Goal: Use online tool/utility: Utilize a website feature to perform a specific function

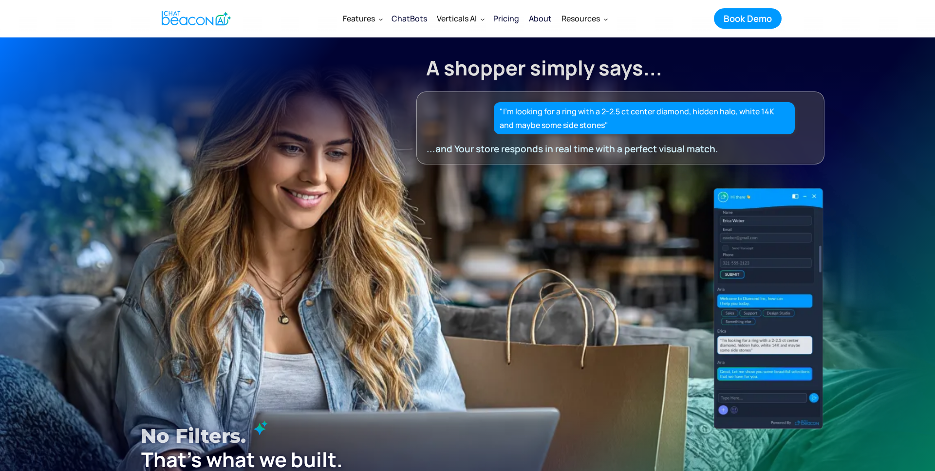
click at [454, 243] on div at bounding box center [601, 364] width 448 height 376
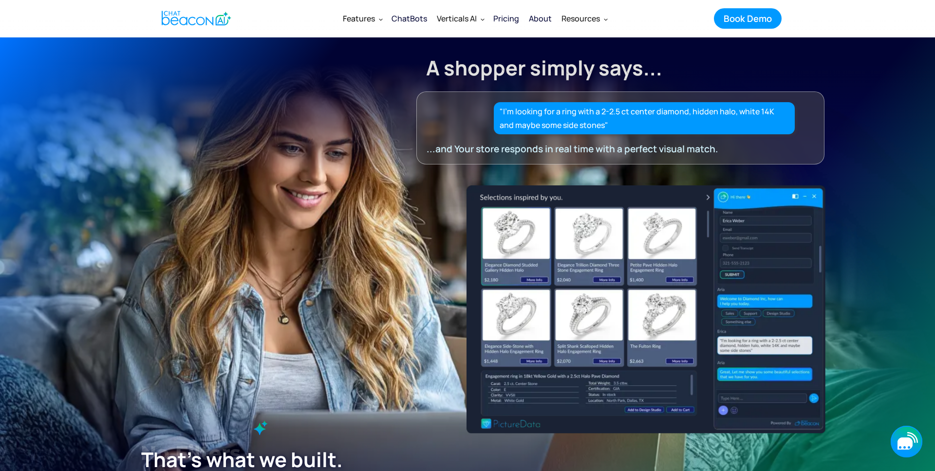
click at [907, 447] on div "button" at bounding box center [905, 448] width 13 height 2
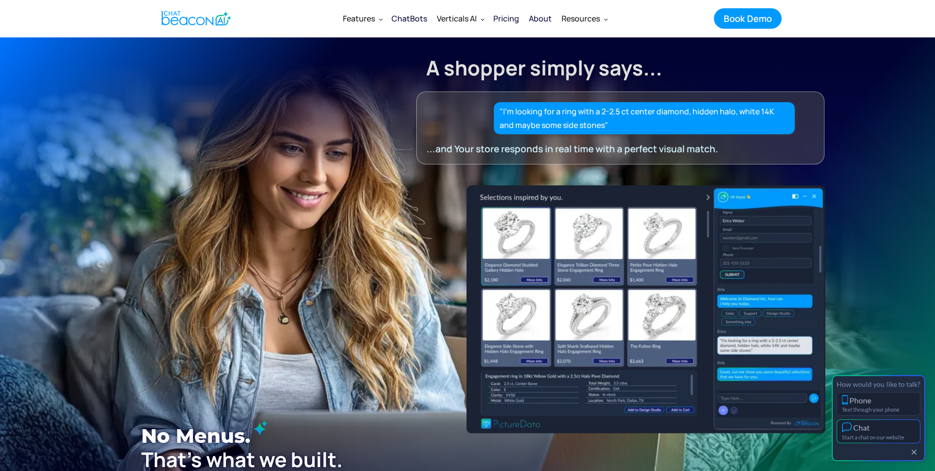
click at [874, 430] on div "Chat" at bounding box center [878, 428] width 73 height 10
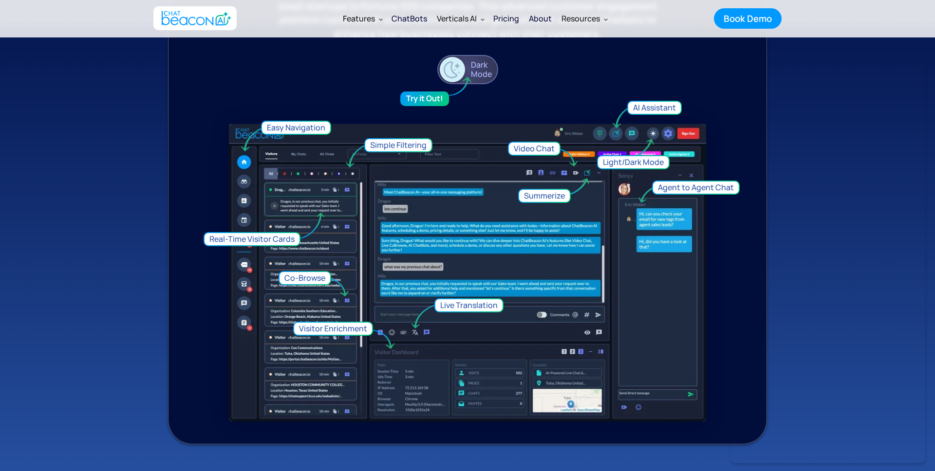
scroll to position [746, 0]
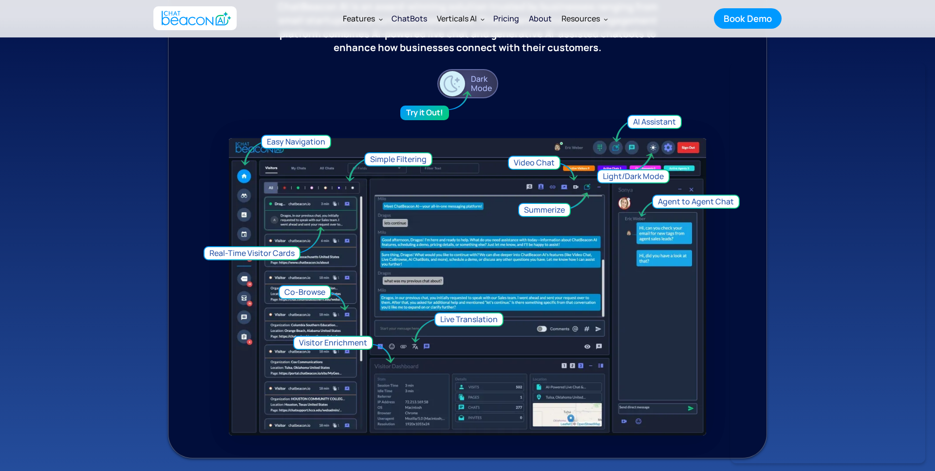
click at [481, 90] on div "Dark Mode" at bounding box center [482, 84] width 29 height 19
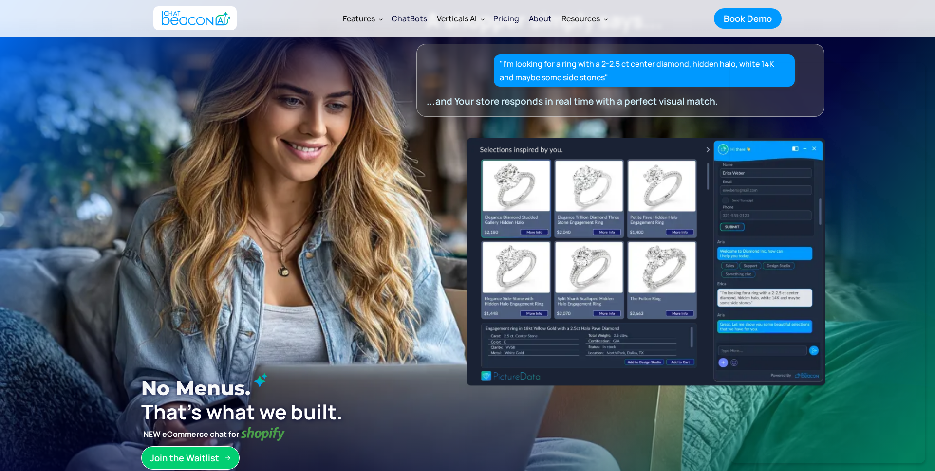
scroll to position [0, 0]
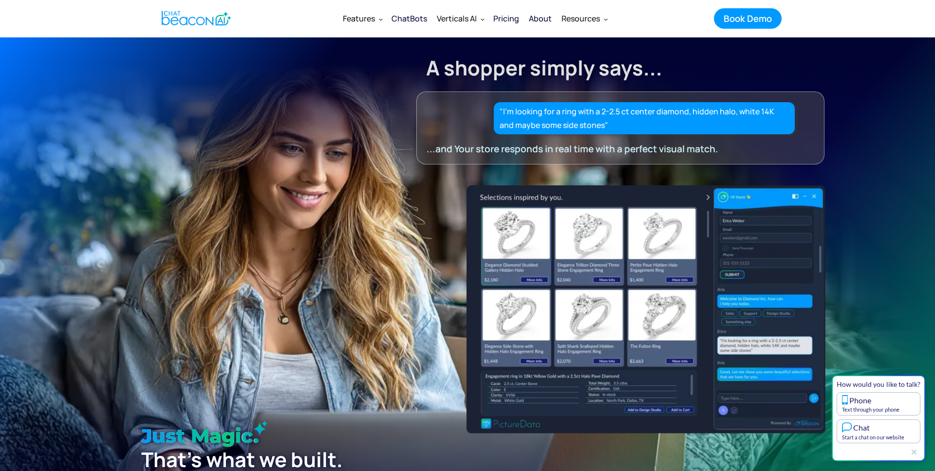
click at [916, 384] on div "How would you like to talk?" at bounding box center [879, 384] width 84 height 8
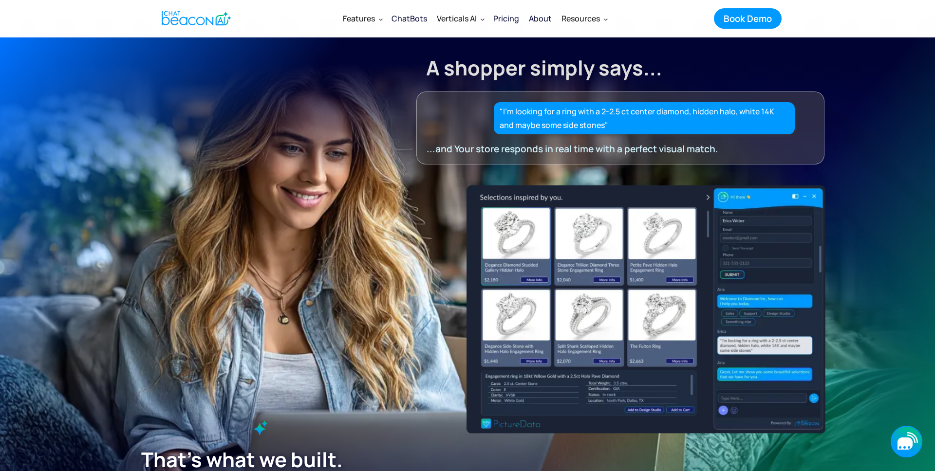
click at [899, 436] on icon "button" at bounding box center [907, 442] width 32 height 32
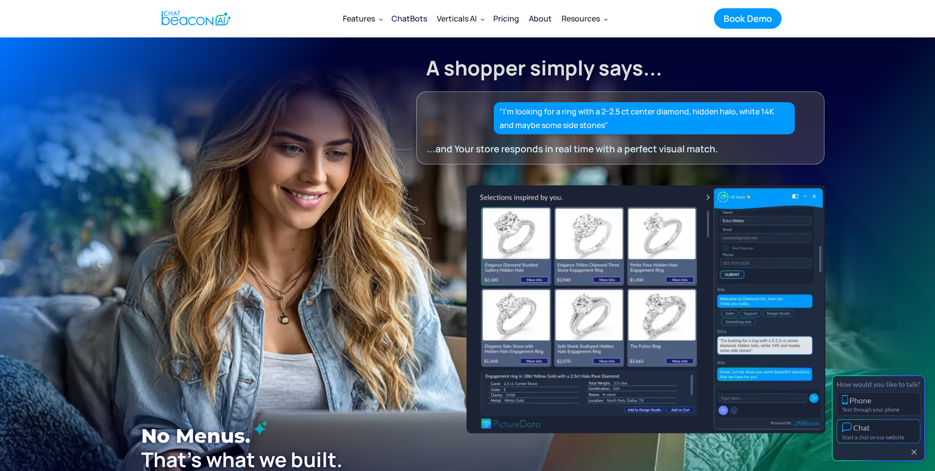
click at [880, 429] on div "Chat" at bounding box center [878, 428] width 73 height 10
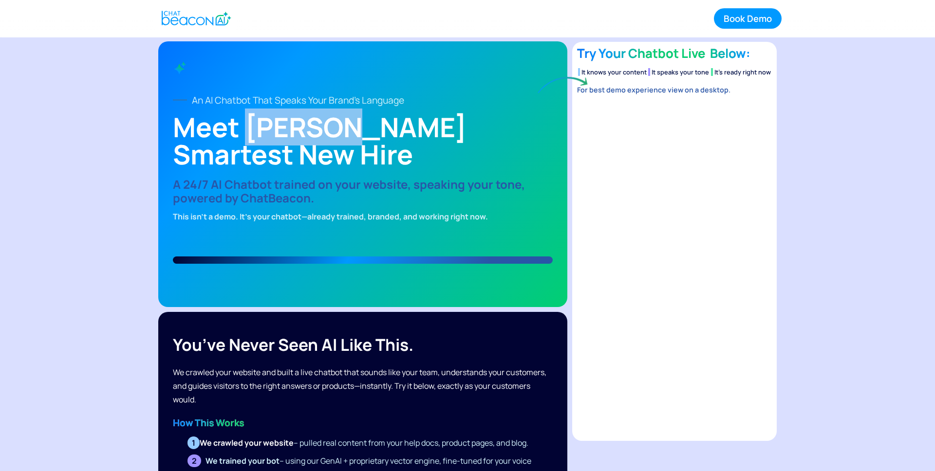
drag, startPoint x: 252, startPoint y: 130, endPoint x: 365, endPoint y: 134, distance: 112.6
click at [365, 134] on h1 "Meet Sokolin Smartest New Hire" at bounding box center [363, 140] width 380 height 55
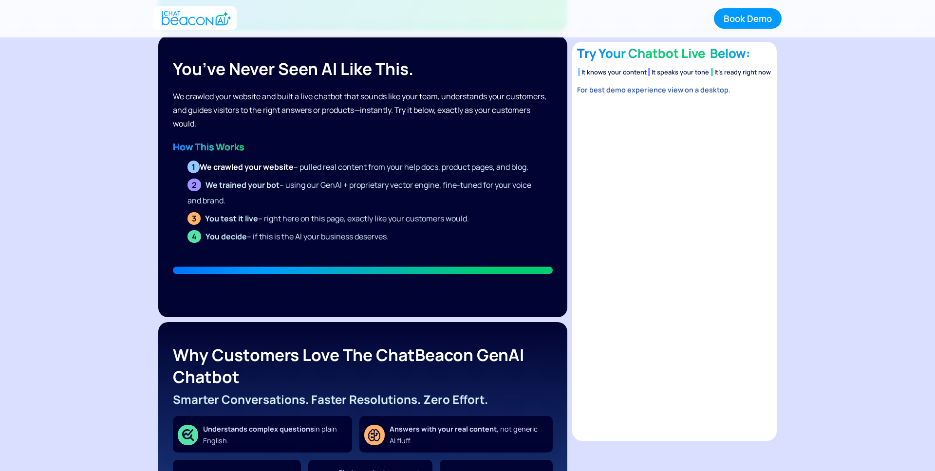
scroll to position [0, 0]
